Goal: Transaction & Acquisition: Purchase product/service

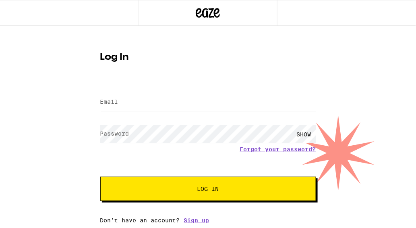
click at [160, 91] on div at bounding box center [208, 102] width 216 height 24
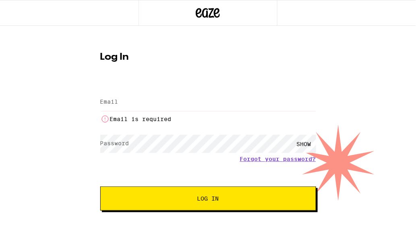
click at [158, 99] on input "Email" at bounding box center [208, 102] width 216 height 18
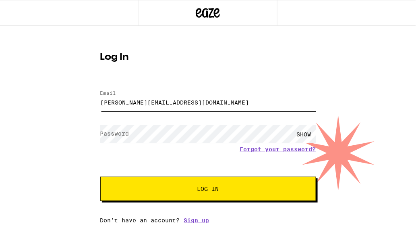
type input "[PERSON_NAME][EMAIL_ADDRESS][DOMAIN_NAME]"
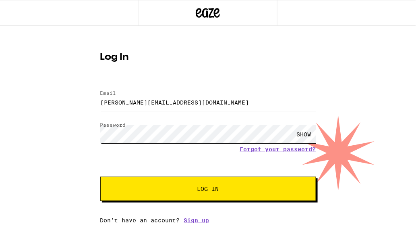
click at [100, 176] on button "Log In" at bounding box center [208, 188] width 216 height 24
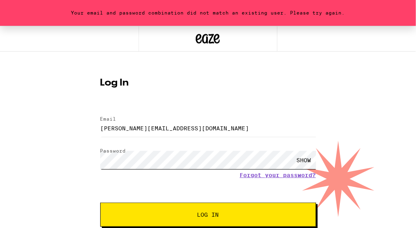
scroll to position [23, 0]
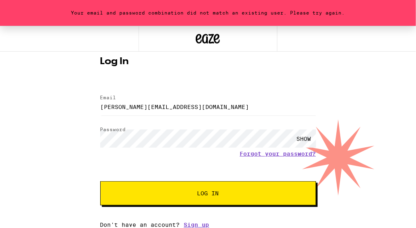
click at [168, 194] on span "Log In" at bounding box center [208, 193] width 151 height 6
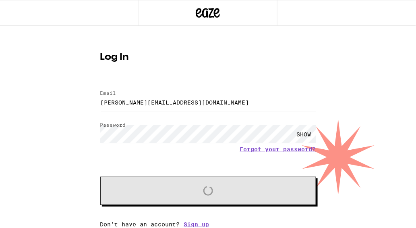
scroll to position [0, 0]
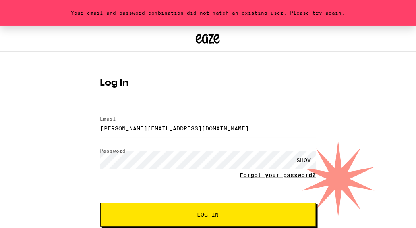
click at [277, 177] on link "Forgot your password?" at bounding box center [278, 175] width 76 height 6
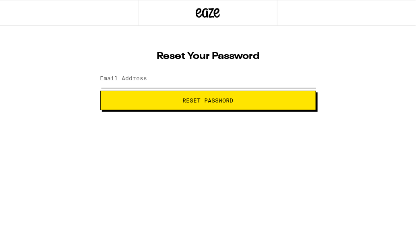
click at [153, 78] on input "Email Address" at bounding box center [208, 79] width 216 height 18
type input "t"
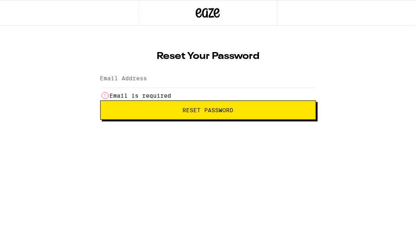
click at [142, 83] on input "Email Address" at bounding box center [208, 79] width 216 height 18
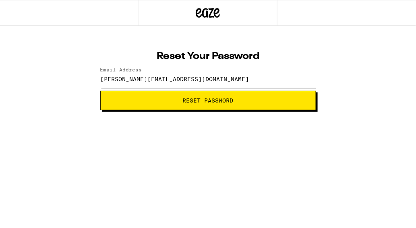
type input "[PERSON_NAME][EMAIL_ADDRESS][DOMAIN_NAME]"
drag, startPoint x: 198, startPoint y: 88, endPoint x: 93, endPoint y: 75, distance: 105.1
click at [93, 75] on div "Reset Your Password Email Address [PERSON_NAME][EMAIL_ADDRESS][DOMAIN_NAME] Res…" at bounding box center [208, 78] width 232 height 64
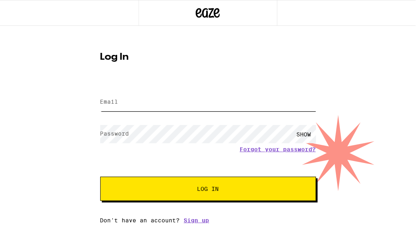
click at [140, 109] on input "Email" at bounding box center [208, 102] width 216 height 18
paste input "[PERSON_NAME][EMAIL_ADDRESS][DOMAIN_NAME]"
type input "[PERSON_NAME][EMAIL_ADDRESS][DOMAIN_NAME]"
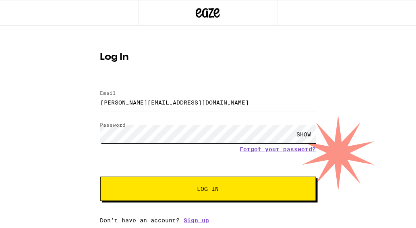
click at [100, 176] on button "Log In" at bounding box center [208, 188] width 216 height 24
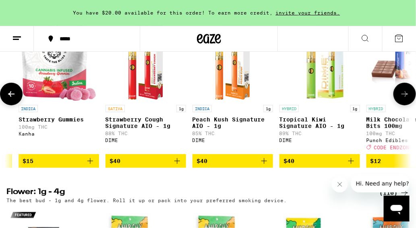
scroll to position [0, 245]
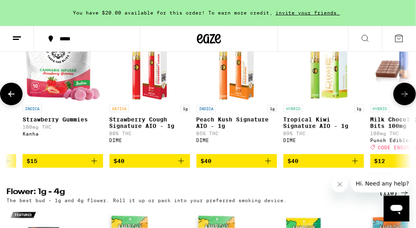
click at [145, 129] on p "Strawberry Cough Signature AIO - 1g" at bounding box center [150, 122] width 81 height 13
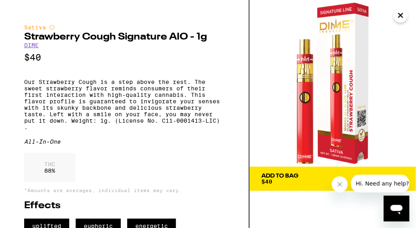
click at [286, 183] on div "Add To Bag $40" at bounding box center [280, 178] width 37 height 11
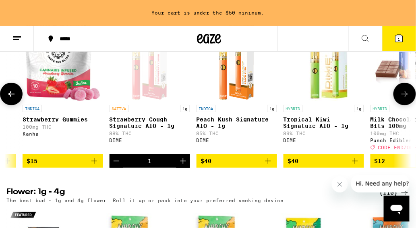
click at [300, 129] on p "Tropical Kiwi Signature AIO - 1g" at bounding box center [323, 122] width 81 height 13
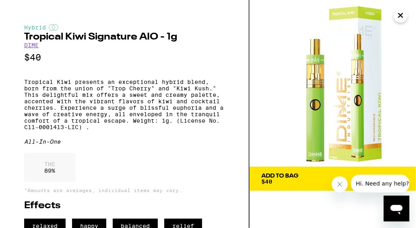
click at [289, 180] on div "Add To Bag $40" at bounding box center [280, 178] width 37 height 11
